Goal: Information Seeking & Learning: Check status

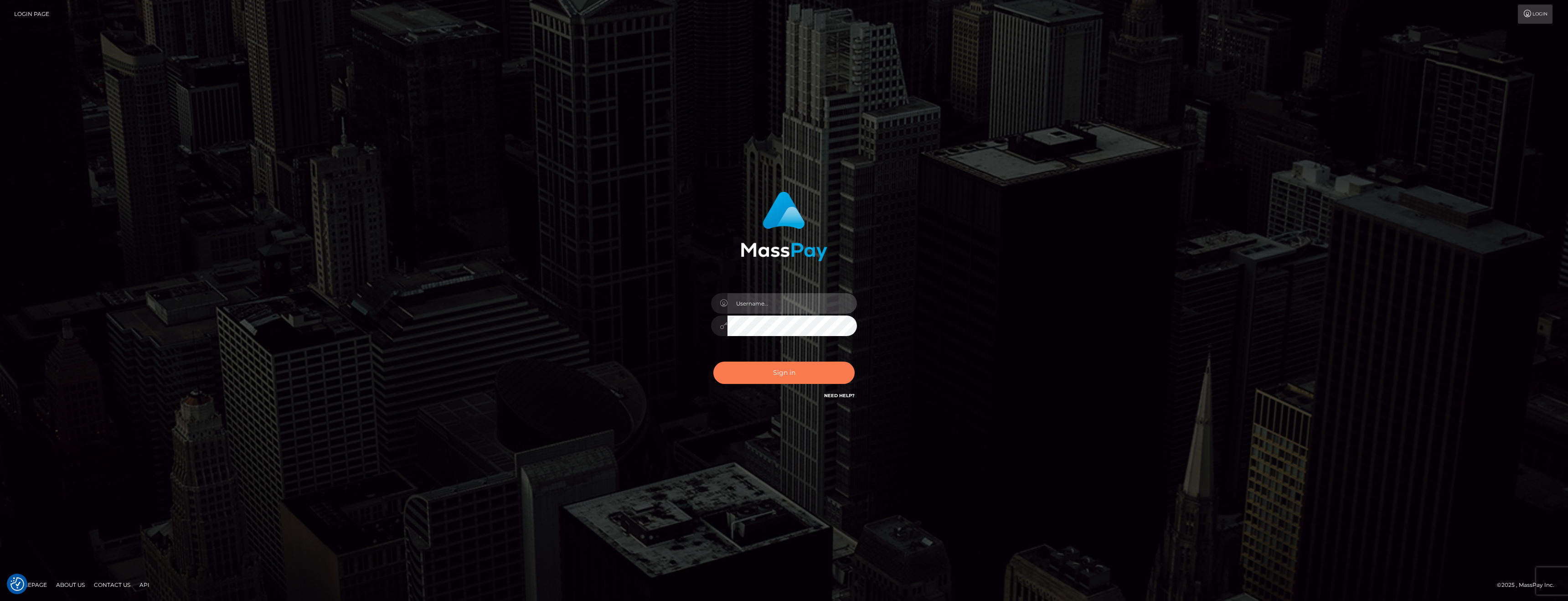
type input "anthony.club"
click at [779, 379] on button "Sign in" at bounding box center [784, 373] width 141 height 23
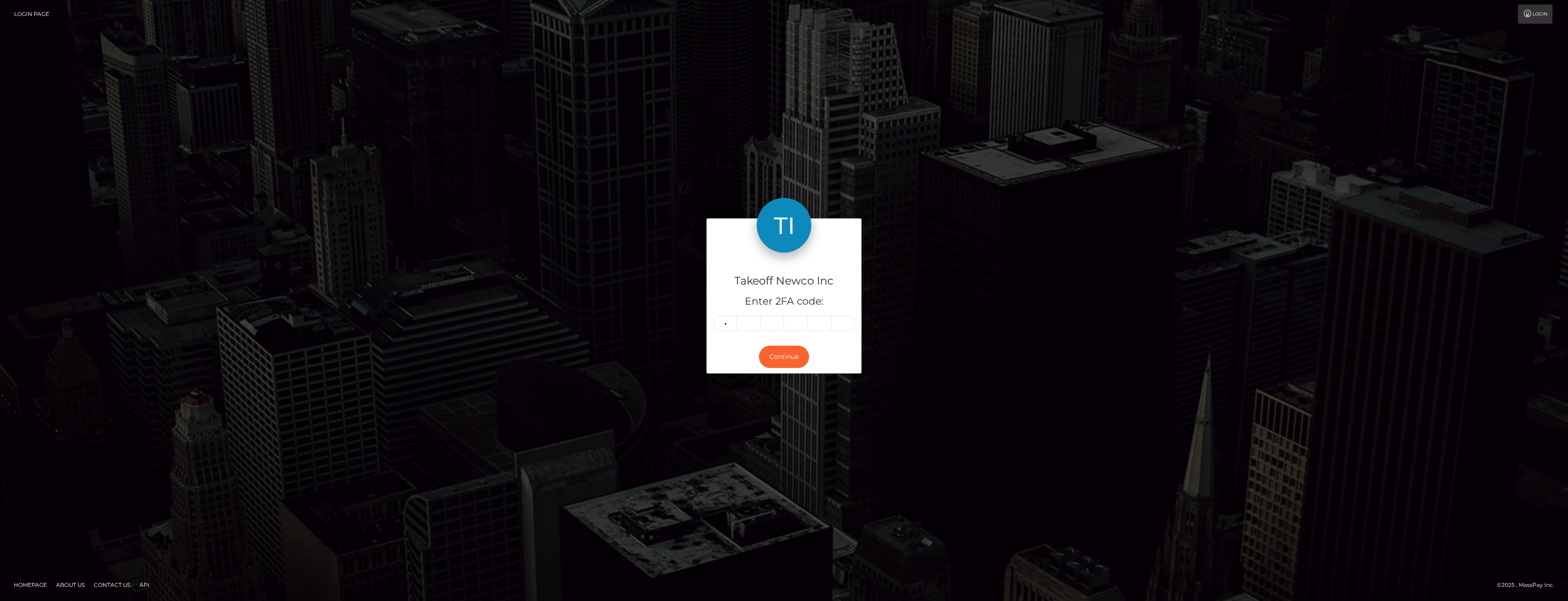
type input "4"
type input "7"
type input "0"
type input "2"
type input "0"
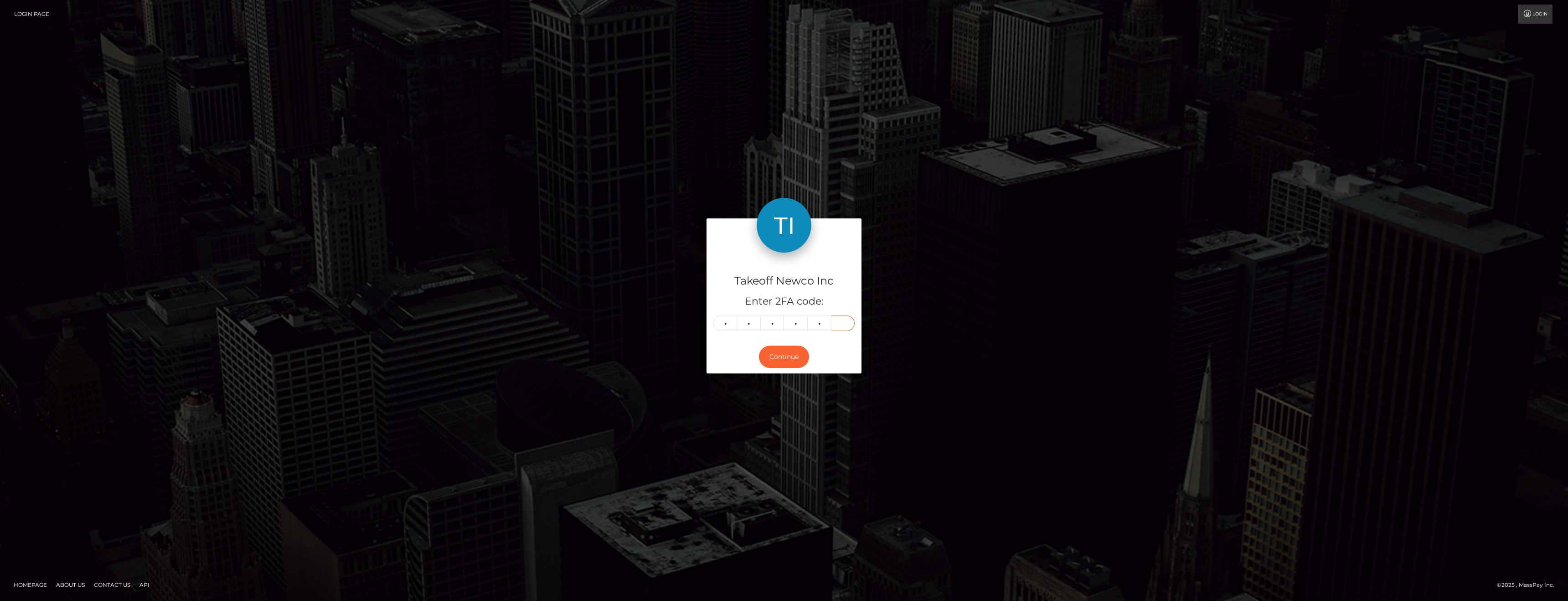
type input "6"
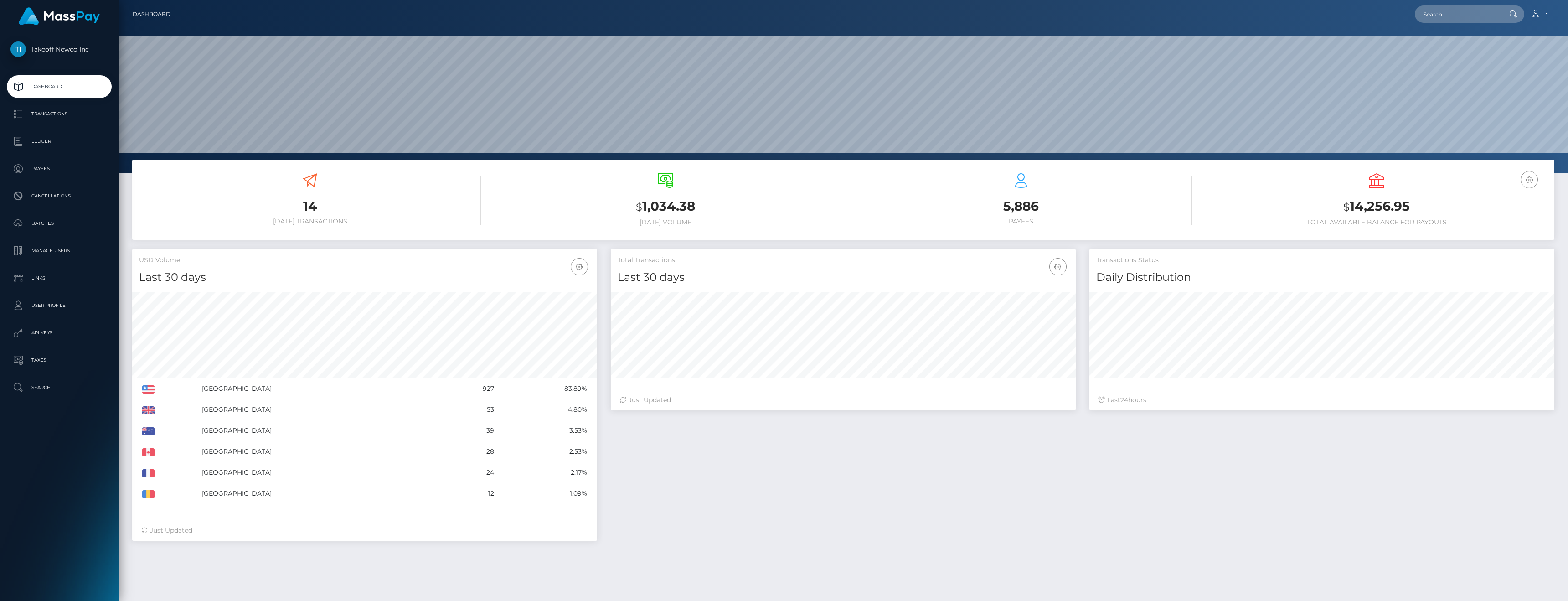
scroll to position [162, 465]
click at [41, 339] on p "API Keys" at bounding box center [59, 332] width 97 height 13
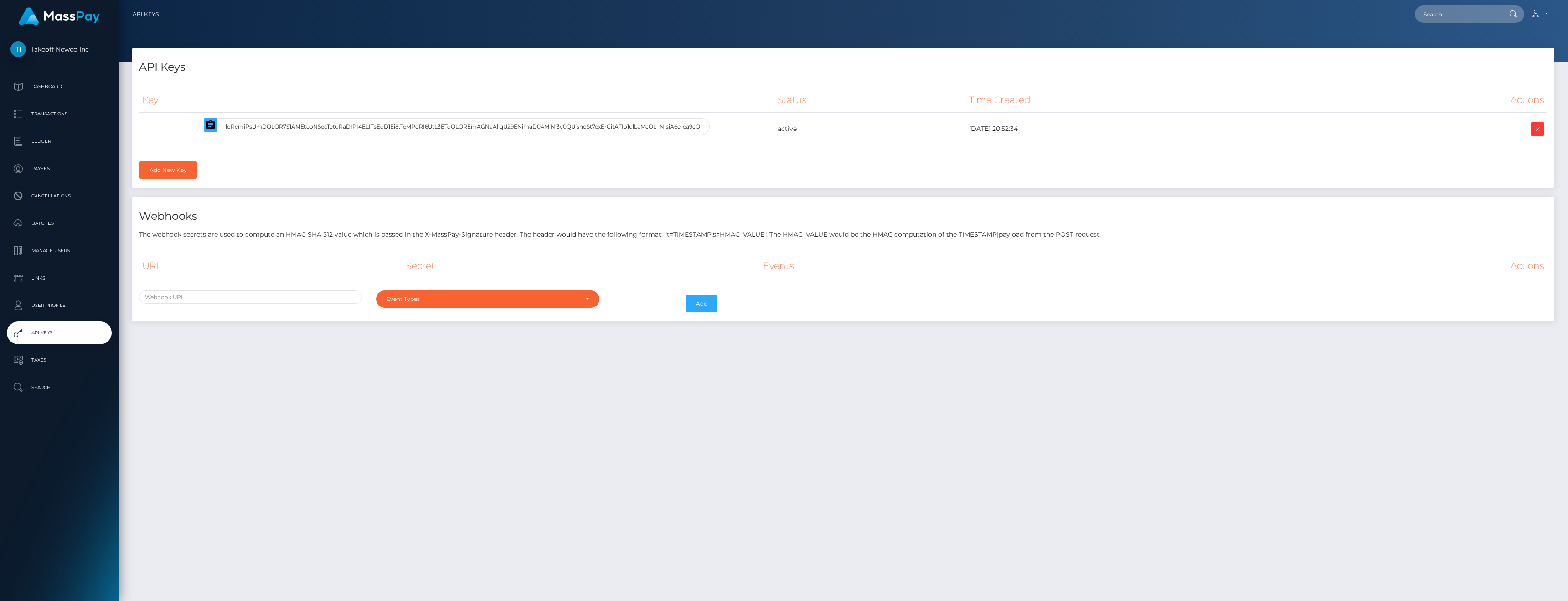
select select
click at [364, 126] on input "text" at bounding box center [463, 127] width 492 height 17
click at [38, 166] on p "Payees" at bounding box center [59, 169] width 97 height 13
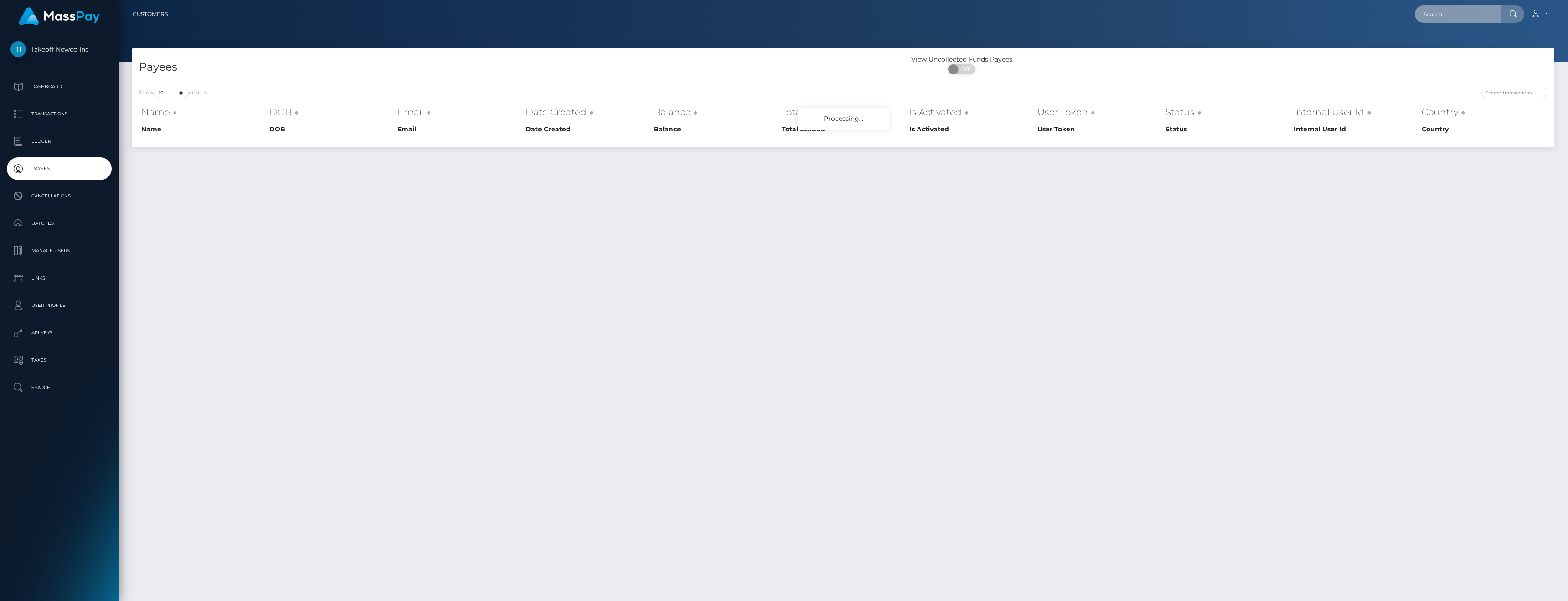
click at [1445, 16] on input "text" at bounding box center [1457, 14] width 86 height 17
paste input "/usr_88f0e3cb-7d46-11f0-8023-0266f44cc279"
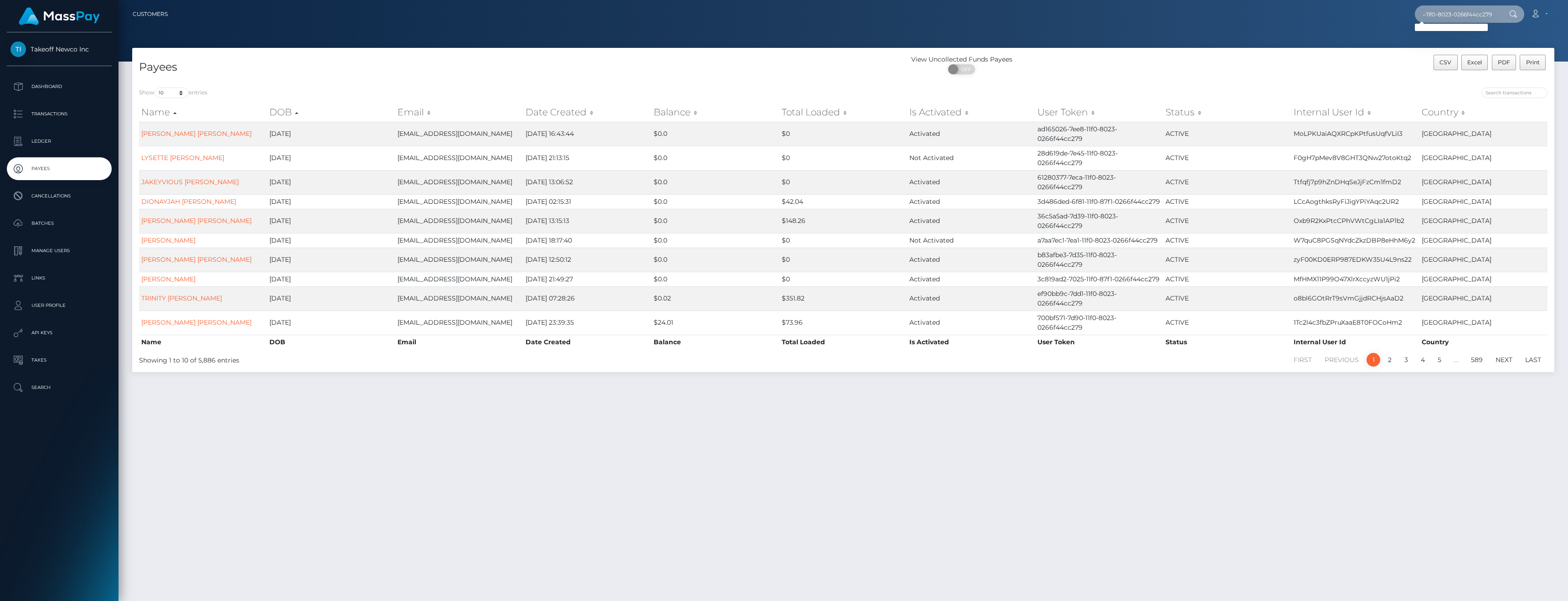
type input "/usr_88f0e3cb-7d46-11f0-8023-0266f44cc279"
click at [1520, 97] on input "search" at bounding box center [1514, 93] width 66 height 10
paste input "/usr_88f0e3cb-7d46-11f0-8023-0266f44cc279"
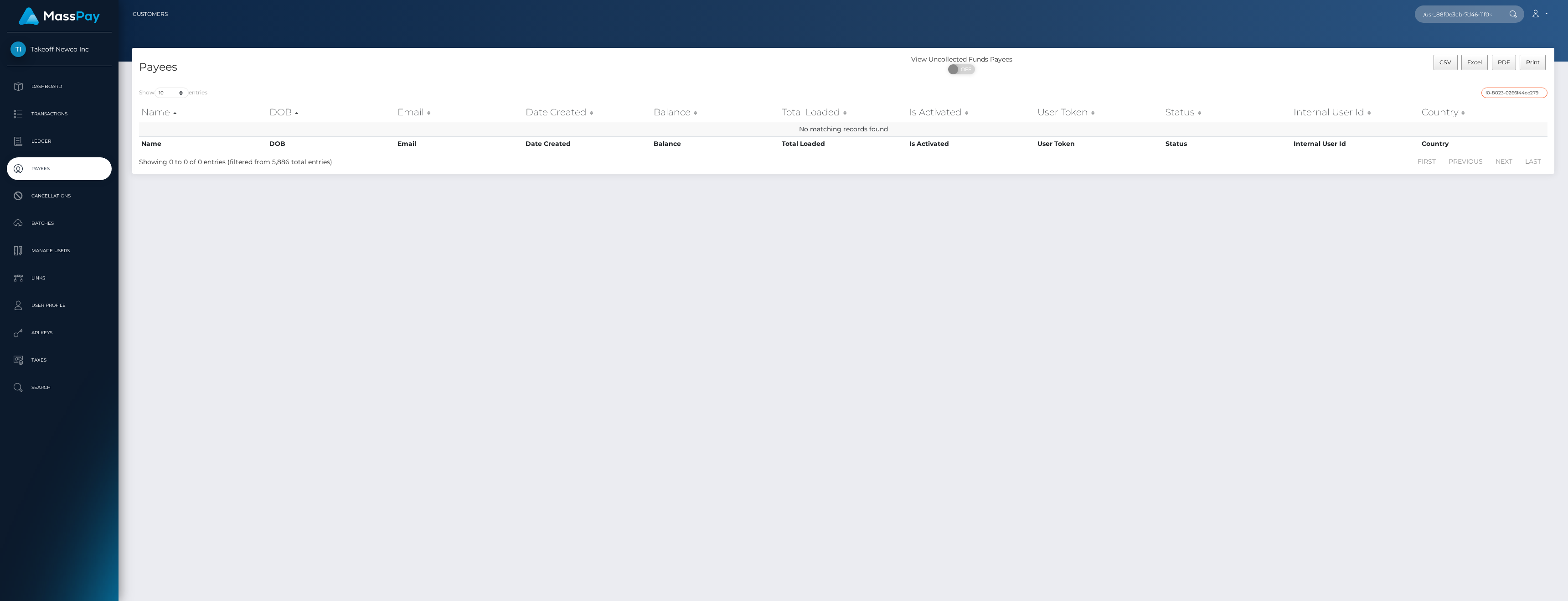
type input "/usr_88f0e3cb-7d46-11f0-8023-0266f44cc279"
click at [1460, 19] on input "/usr_88f0e3cb-7d46-11f0-8023-0266f44cc279" at bounding box center [1457, 14] width 86 height 17
paste input "95lQcPKKBoXIq6yEgp7uhLThrMu2"
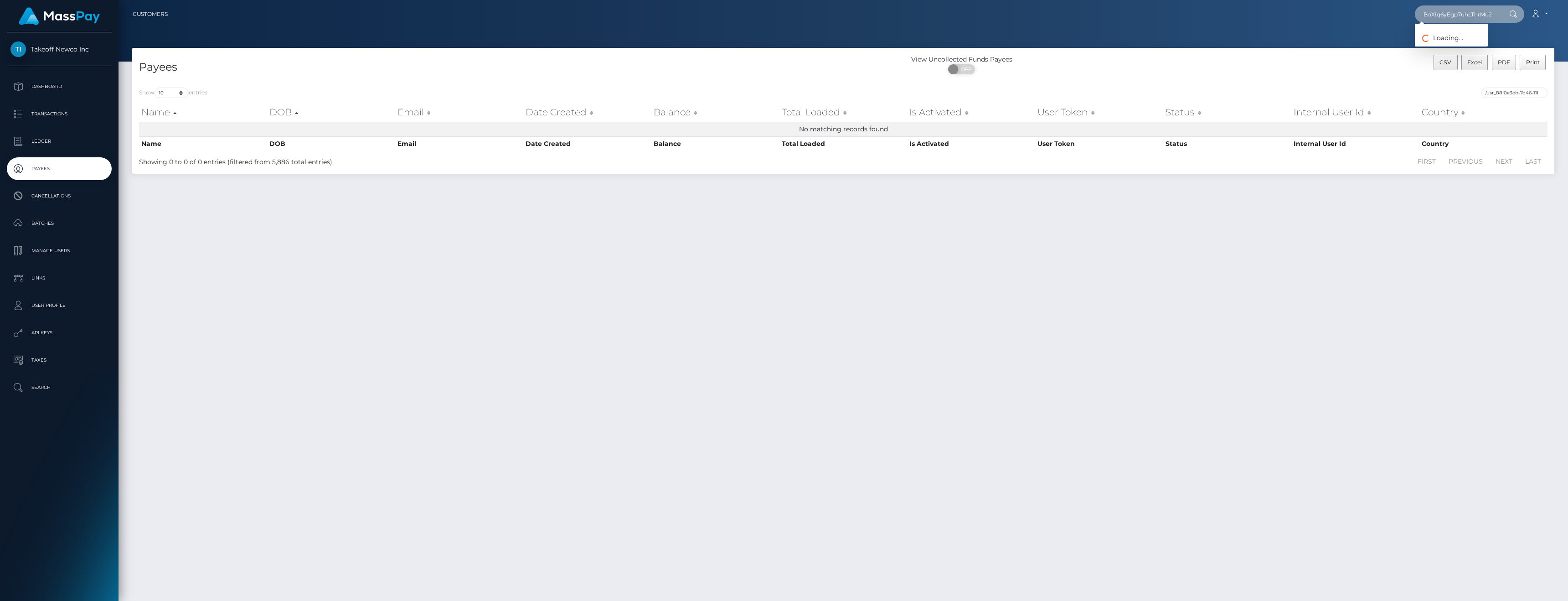
type input "95lQcPKKBoXIq6yEgp7uhLThrMu2"
click at [1458, 43] on link "THANIA LIZBETH RODRIGUEZ" at bounding box center [1451, 47] width 73 height 17
